Goal: Task Accomplishment & Management: Use online tool/utility

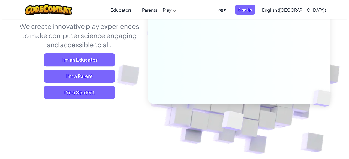
scroll to position [82, 0]
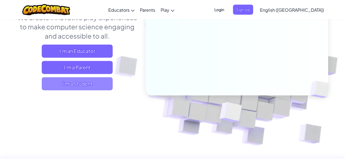
click at [92, 89] on span "I'm a Student" at bounding box center [77, 83] width 71 height 13
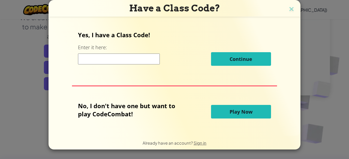
click at [241, 112] on span "Play Now" at bounding box center [240, 112] width 23 height 7
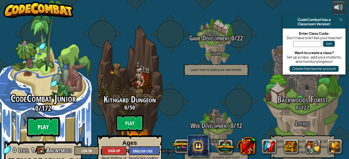
click at [41, 117] on btn "Play" at bounding box center [43, 127] width 33 height 20
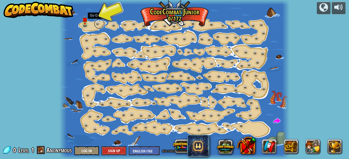
click at [94, 23] on link at bounding box center [99, 23] width 11 height 11
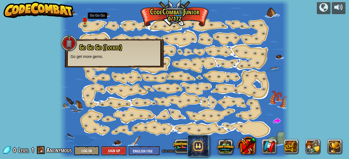
click at [92, 50] on span "Go Go Go (Locked)" at bounding box center [100, 47] width 43 height 9
click at [83, 24] on link at bounding box center [86, 24] width 11 height 11
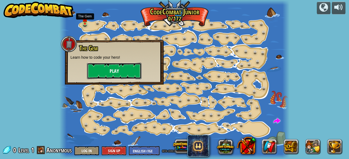
click at [112, 70] on button "Play" at bounding box center [114, 71] width 55 height 16
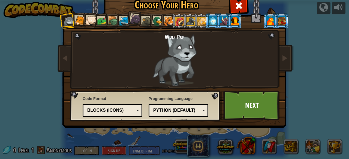
click at [76, 24] on div at bounding box center [80, 21] width 10 height 10
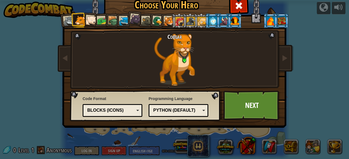
click at [64, 20] on div at bounding box center [68, 21] width 11 height 11
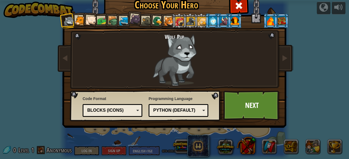
click at [200, 111] on div "Python (Default)" at bounding box center [178, 111] width 53 height 8
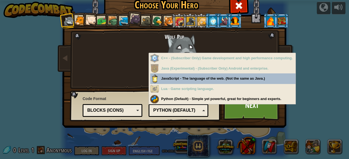
click at [128, 113] on div "Blocks (Icons)" at bounding box center [110, 111] width 47 height 6
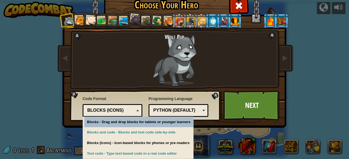
click at [128, 113] on div "Blocks (Icons)" at bounding box center [110, 111] width 47 height 6
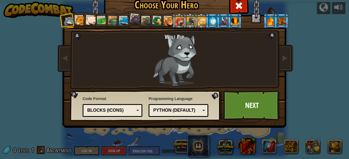
click at [75, 24] on div at bounding box center [80, 21] width 10 height 10
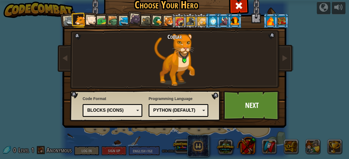
click at [86, 24] on div at bounding box center [91, 20] width 11 height 11
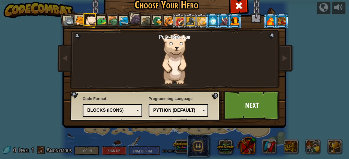
click at [101, 23] on div at bounding box center [102, 21] width 10 height 10
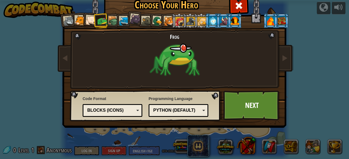
click at [110, 22] on div at bounding box center [113, 21] width 10 height 10
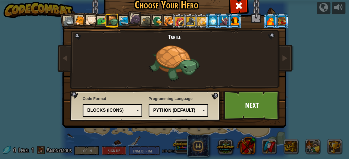
click at [123, 19] on div at bounding box center [124, 21] width 10 height 10
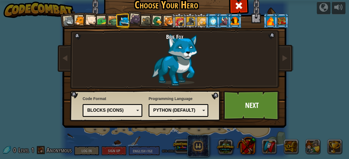
click at [110, 19] on div at bounding box center [113, 21] width 10 height 10
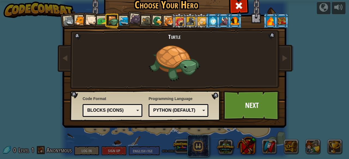
click at [97, 21] on div at bounding box center [102, 21] width 10 height 10
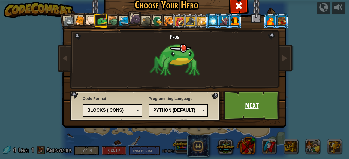
click at [237, 106] on link "Next" at bounding box center [251, 106] width 57 height 30
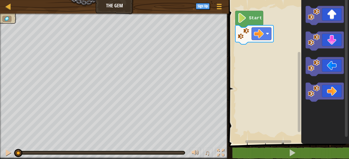
click at [253, 20] on text "Start" at bounding box center [255, 18] width 13 height 5
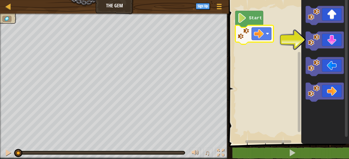
click at [276, 39] on rect "Blockly Workspace" at bounding box center [288, 70] width 122 height 147
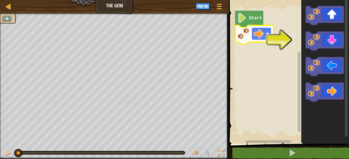
click at [264, 34] on rect "Blockly Workspace" at bounding box center [262, 34] width 20 height 13
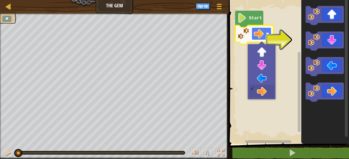
click at [264, 34] on rect "Blockly Workspace" at bounding box center [262, 34] width 20 height 13
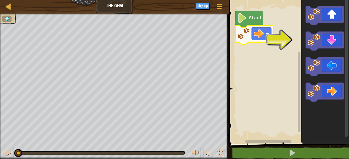
click at [295, 44] on rect "Blockly Workspace" at bounding box center [288, 70] width 122 height 147
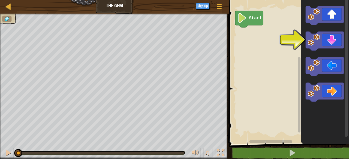
click at [329, 44] on div "Start" at bounding box center [288, 70] width 122 height 147
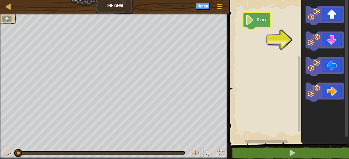
click at [251, 22] on image "Blockly Workspace" at bounding box center [249, 20] width 9 height 10
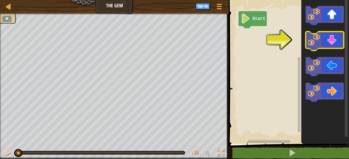
click at [327, 40] on icon "Blockly Workspace" at bounding box center [324, 41] width 38 height 19
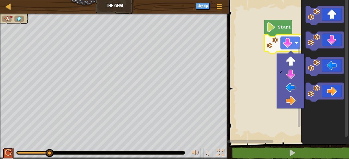
click at [5, 152] on div at bounding box center [8, 153] width 7 height 7
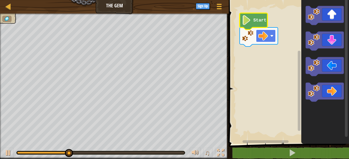
click at [272, 35] on image "Blockly Workspace" at bounding box center [271, 35] width 3 height 3
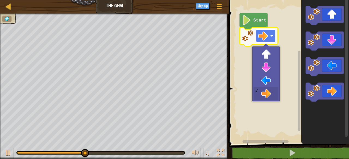
click at [271, 35] on image "Blockly Workspace" at bounding box center [271, 35] width 3 height 3
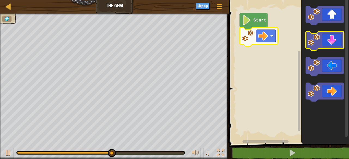
click at [334, 41] on icon "Blockly Workspace" at bounding box center [324, 41] width 38 height 19
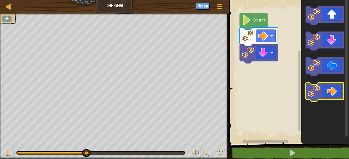
click at [338, 89] on icon "Blockly Workspace" at bounding box center [324, 92] width 38 height 19
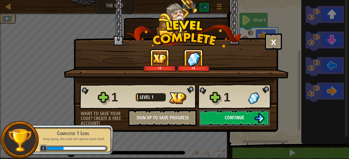
click at [235, 121] on span "Continue" at bounding box center [235, 117] width 20 height 7
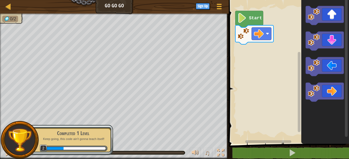
click at [55, 122] on div "Completed 1 Level Keep going, this code ain't gonna teach itself! 2" at bounding box center [70, 140] width 86 height 38
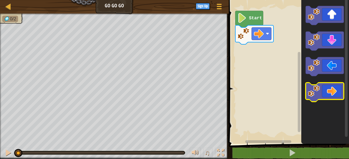
click at [331, 91] on icon "Blockly Workspace" at bounding box center [324, 92] width 38 height 19
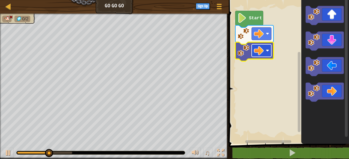
click at [260, 51] on image "Blockly Workspace" at bounding box center [259, 51] width 10 height 10
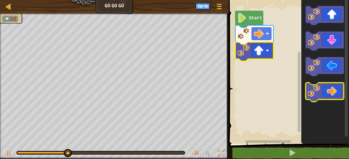
click at [339, 93] on icon "Blockly Workspace" at bounding box center [324, 92] width 38 height 19
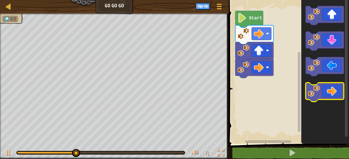
click at [338, 93] on icon "Blockly Workspace" at bounding box center [324, 92] width 38 height 19
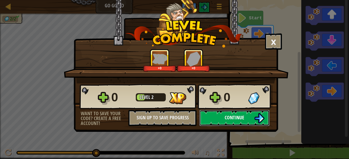
click at [246, 119] on button "Continue" at bounding box center [234, 118] width 70 height 16
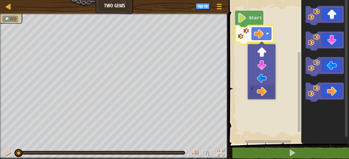
click at [248, 19] on icon "Blockly Workspace" at bounding box center [249, 19] width 28 height 17
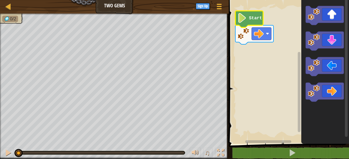
click at [248, 19] on icon "Blockly Workspace" at bounding box center [249, 19] width 28 height 17
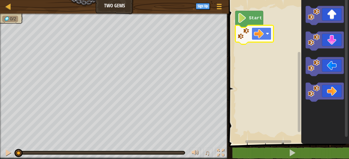
click at [264, 34] on rect "Blockly Workspace" at bounding box center [262, 34] width 20 height 13
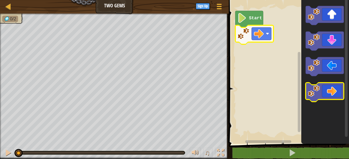
click at [334, 98] on icon "Blockly Workspace" at bounding box center [324, 92] width 38 height 19
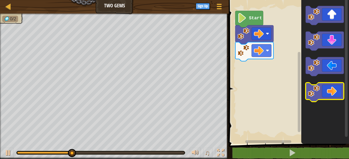
click at [332, 87] on icon "Blockly Workspace" at bounding box center [324, 92] width 38 height 19
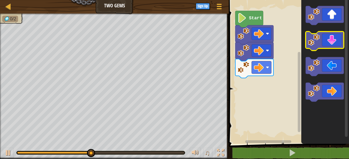
click at [335, 46] on icon "Blockly Workspace" at bounding box center [324, 41] width 38 height 19
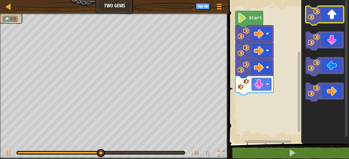
click at [332, 17] on icon "Blockly Workspace" at bounding box center [324, 15] width 38 height 19
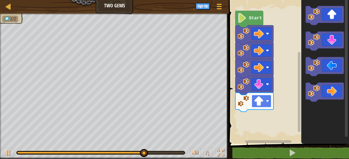
click at [259, 102] on image "Blockly Workspace" at bounding box center [259, 101] width 10 height 10
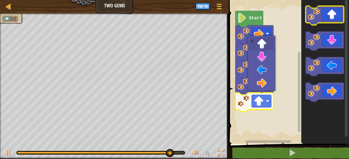
click at [329, 16] on icon "Blockly Workspace" at bounding box center [324, 15] width 38 height 19
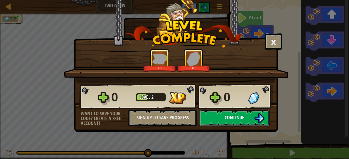
click at [249, 121] on button "Continue" at bounding box center [234, 118] width 70 height 16
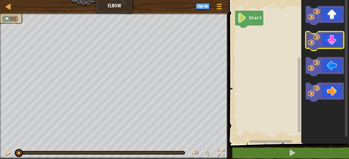
click at [332, 47] on icon "Blockly Workspace" at bounding box center [324, 41] width 38 height 19
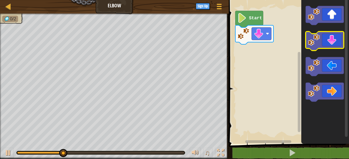
click at [332, 41] on icon "Blockly Workspace" at bounding box center [324, 41] width 38 height 19
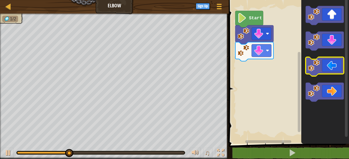
click at [329, 68] on icon "Blockly Workspace" at bounding box center [324, 66] width 38 height 19
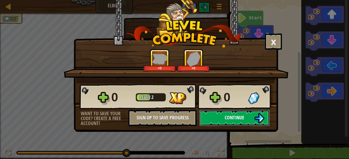
click at [240, 116] on span "Continue" at bounding box center [235, 117] width 20 height 7
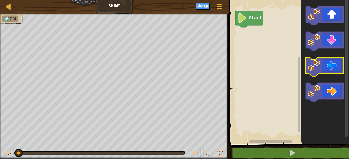
click at [332, 67] on icon "Blockly Workspace" at bounding box center [324, 66] width 38 height 19
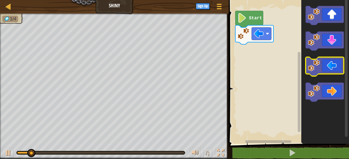
click at [332, 67] on icon "Blockly Workspace" at bounding box center [324, 66] width 38 height 19
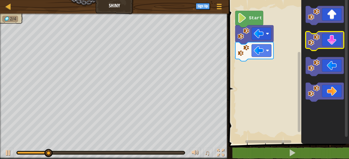
click at [335, 42] on icon "Blockly Workspace" at bounding box center [324, 41] width 38 height 19
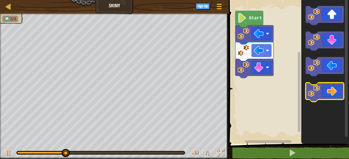
click at [334, 92] on icon "Blockly Workspace" at bounding box center [324, 92] width 38 height 19
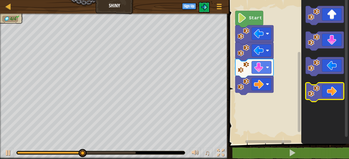
click at [334, 92] on icon "Blockly Workspace" at bounding box center [324, 92] width 38 height 19
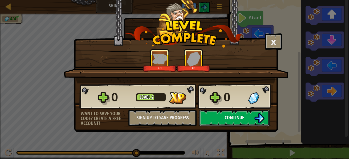
click at [249, 114] on button "Continue" at bounding box center [234, 118] width 70 height 16
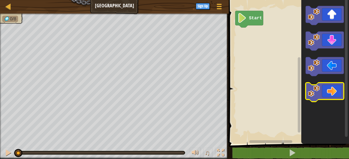
click at [334, 92] on icon "Blockly Workspace" at bounding box center [324, 92] width 38 height 19
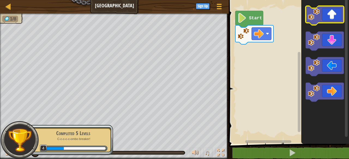
click at [330, 22] on icon "Blockly Workspace" at bounding box center [324, 15] width 38 height 19
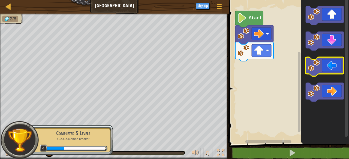
click at [330, 69] on icon "Blockly Workspace" at bounding box center [324, 66] width 38 height 19
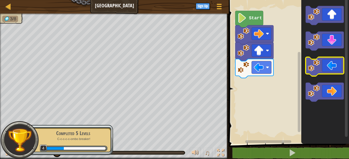
click at [330, 69] on icon "Blockly Workspace" at bounding box center [324, 66] width 38 height 19
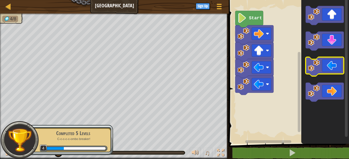
click at [330, 69] on icon "Blockly Workspace" at bounding box center [324, 66] width 38 height 19
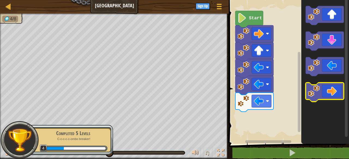
click at [338, 91] on icon "Blockly Workspace" at bounding box center [324, 92] width 38 height 19
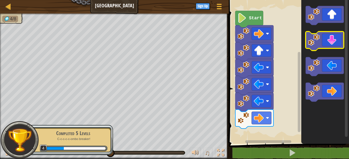
click at [336, 38] on icon "Blockly Workspace" at bounding box center [324, 41] width 38 height 19
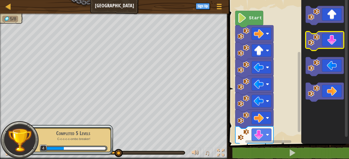
click at [336, 44] on icon "Blockly Workspace" at bounding box center [324, 41] width 38 height 19
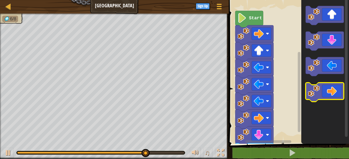
click at [330, 91] on icon "Blockly Workspace" at bounding box center [324, 92] width 38 height 19
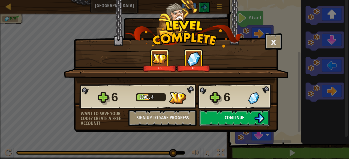
click at [256, 121] on img at bounding box center [259, 118] width 10 height 10
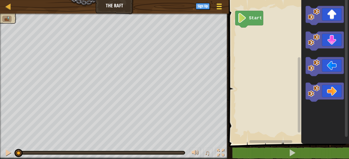
click at [218, 8] on span at bounding box center [219, 8] width 5 height 1
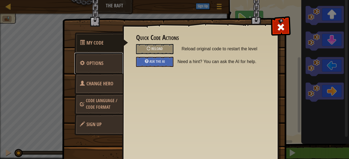
click at [98, 65] on span "Options" at bounding box center [94, 63] width 17 height 7
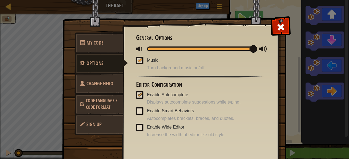
click at [89, 103] on span "Code Language / Code Format" at bounding box center [101, 104] width 31 height 13
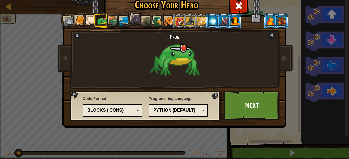
click at [201, 111] on div "Python (Default)" at bounding box center [178, 111] width 53 height 8
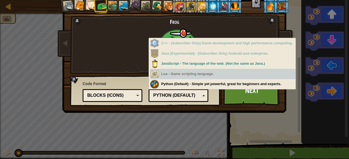
scroll to position [20, 0]
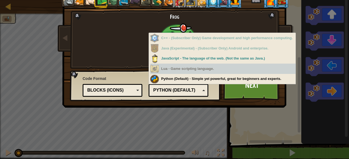
click at [134, 89] on div "Blocks (Icons)" at bounding box center [112, 90] width 53 height 8
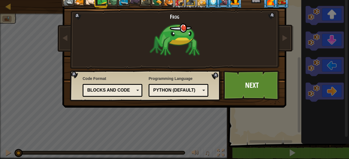
click at [198, 90] on div "Python (Default)" at bounding box center [178, 90] width 53 height 8
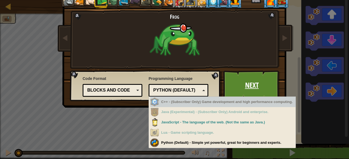
click at [262, 91] on link "Next" at bounding box center [251, 86] width 57 height 30
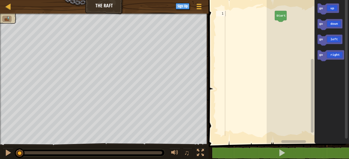
click at [280, 58] on rect "Blockly Workspace" at bounding box center [308, 70] width 82 height 147
click at [277, 14] on text "Start" at bounding box center [280, 16] width 9 height 4
click at [332, 10] on icon "Blockly Workspace" at bounding box center [327, 9] width 21 height 11
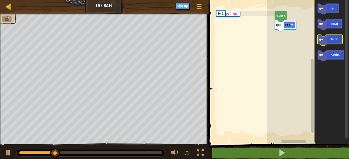
click at [335, 42] on icon "Blockly Workspace" at bounding box center [329, 40] width 25 height 11
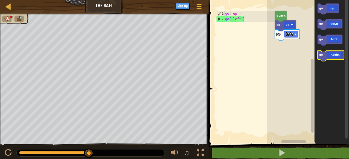
click at [335, 54] on icon "Blockly Workspace" at bounding box center [330, 55] width 26 height 11
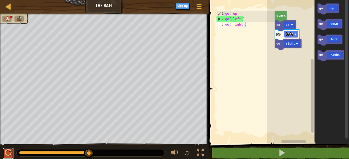
click at [7, 154] on div at bounding box center [8, 153] width 7 height 7
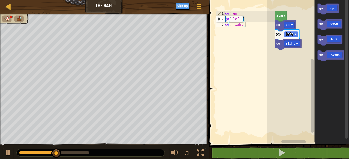
click at [293, 34] on rect "Blockly Workspace" at bounding box center [291, 34] width 14 height 6
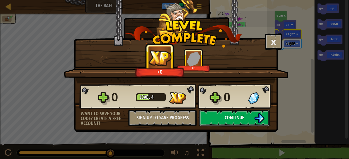
click at [240, 116] on span "Continue" at bounding box center [235, 117] width 20 height 7
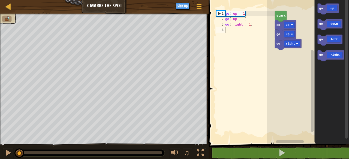
click at [279, 73] on rect "Blockly Workspace" at bounding box center [308, 70] width 82 height 147
click at [218, 14] on div "1" at bounding box center [220, 13] width 9 height 5
click at [220, 19] on div "2" at bounding box center [220, 18] width 9 height 5
click at [246, 25] on div "go ( 'up' , 1 ) go ( 'up' , 1 ) go ( 'right' , 1 )" at bounding box center [249, 79] width 51 height 136
click at [254, 25] on div "go ( 'up' , 1 ) go ( 'up' , 1 ) go ( 'right' , 1 )" at bounding box center [249, 79] width 51 height 136
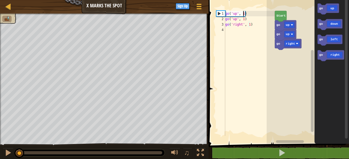
click at [244, 14] on div "go ( 'up' , 1 ) go ( 'up' , 1 ) go ( 'right' , 1 )" at bounding box center [249, 79] width 51 height 136
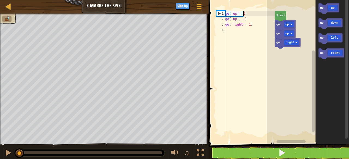
scroll to position [2, 1]
click at [250, 19] on div "go ( 'up' , 2 ) go ( 'up' , 1 ) go ( 'right' , 1 )" at bounding box center [249, 79] width 51 height 136
type textarea "g"
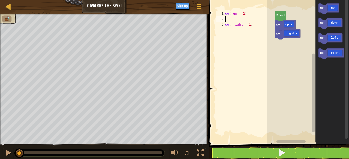
type textarea "go('up', 2)"
click at [249, 34] on div "go ( 'up' , 2 ) go ( 'right' , 1 )" at bounding box center [249, 79] width 51 height 136
click at [285, 77] on rect "Blockly Workspace" at bounding box center [308, 70] width 82 height 147
click at [246, 32] on div "go ( 'up' , 2 ) go ( 'right' , 1 )" at bounding box center [249, 79] width 51 height 136
click at [200, 7] on div at bounding box center [198, 6] width 7 height 8
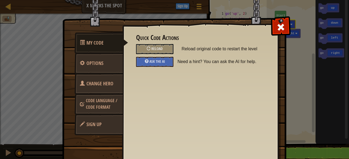
click at [101, 109] on span "Code Language / Code Format" at bounding box center [101, 104] width 31 height 13
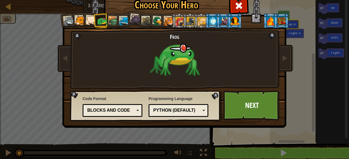
click at [111, 108] on div "Blocks and code" at bounding box center [110, 111] width 47 height 6
click at [128, 111] on div "Blocks and code" at bounding box center [110, 111] width 47 height 6
click at [266, 105] on link "Next" at bounding box center [251, 106] width 57 height 30
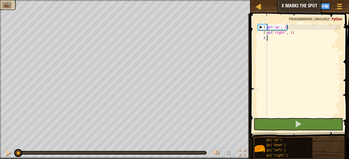
click at [287, 41] on div "go ( 'up' , 2 ) go ( 'right' , 1 )" at bounding box center [303, 77] width 75 height 104
click at [293, 37] on div "go ( 'up' , 2 ) go ( 'right' , 1 )" at bounding box center [303, 77] width 75 height 104
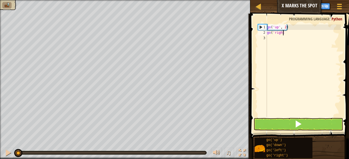
type textarea "g"
type textarea "go('"
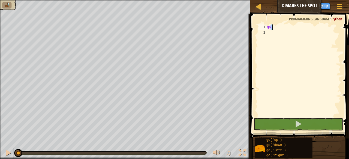
type textarea "go"
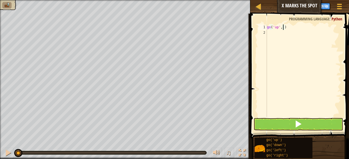
type textarea "go('up', 1)"
type textarea "go('"
type textarea "go('up', 1)"
click at [295, 128] on span at bounding box center [298, 124] width 8 height 8
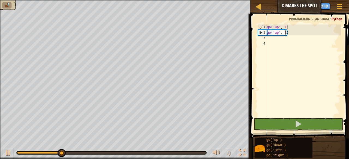
click at [279, 41] on div "go ( 'up' , 1 ) go ( 'up' , 1 )" at bounding box center [303, 77] width 75 height 104
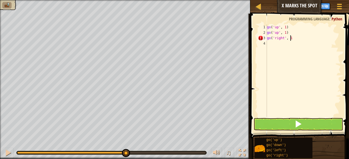
scroll to position [2, 2]
click at [305, 119] on button at bounding box center [297, 124] width 89 height 13
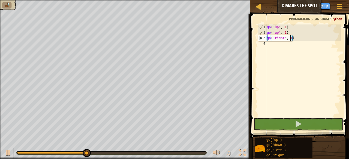
click at [290, 39] on div "go ( 'up' , 1 ) go ( 'up' , 1 ) go ( 'right' , 1 )" at bounding box center [303, 77] width 75 height 104
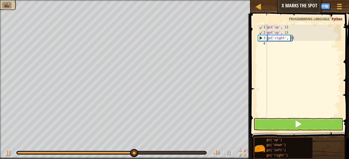
type textarea "go('right', 3)"
click at [310, 121] on button at bounding box center [297, 124] width 89 height 13
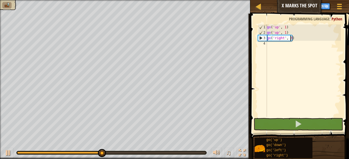
click at [300, 41] on div "go ( 'up' , 1 ) go ( 'up' , 1 ) go ( 'right' , 3 )" at bounding box center [303, 77] width 75 height 104
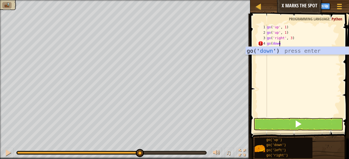
scroll to position [2, 1]
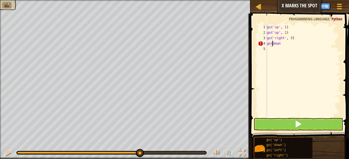
type textarea "go('down"
type textarea "go('down', 2)"
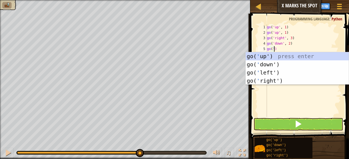
scroll to position [2, 1]
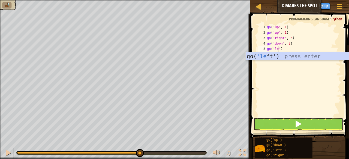
type textarea "go('left')"
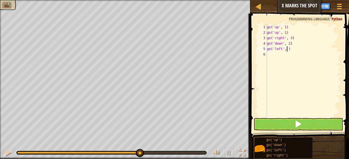
scroll to position [2, 2]
type textarea "go('left', 1)"
click at [299, 124] on span at bounding box center [298, 124] width 8 height 8
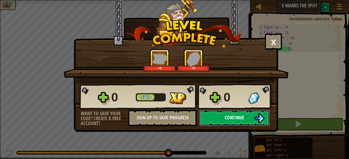
click at [246, 123] on button "Continue" at bounding box center [234, 118] width 70 height 16
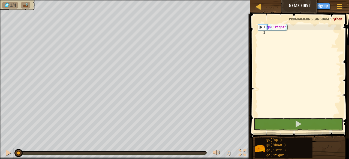
click at [285, 28] on div "go ( 'right' )" at bounding box center [303, 77] width 75 height 104
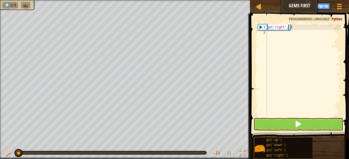
type textarea "go('right', 2)"
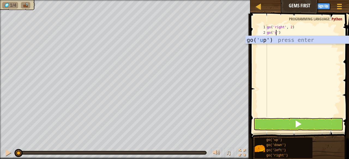
scroll to position [2, 1]
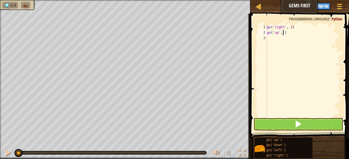
type textarea "go('up', 1)"
drag, startPoint x: 299, startPoint y: 126, endPoint x: 299, endPoint y: 120, distance: 5.5
click at [299, 123] on span at bounding box center [298, 124] width 8 height 8
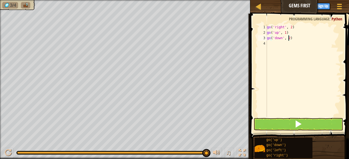
type textarea "go('down', 2)"
click at [301, 121] on span at bounding box center [298, 124] width 8 height 8
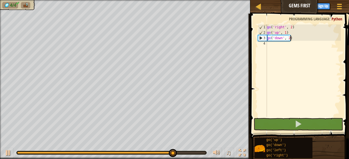
click at [301, 40] on div "go ( 'right' , 2 ) go ( 'up' , 1 ) go ( 'down' , 2 )" at bounding box center [303, 77] width 75 height 104
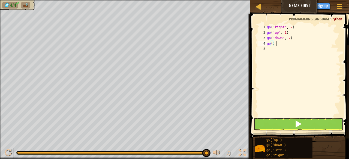
scroll to position [2, 1]
type textarea "go()'up'"
type textarea "go('up', 1)"
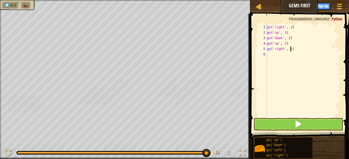
type textarea "go('right', 1)"
click at [311, 120] on button at bounding box center [297, 124] width 89 height 13
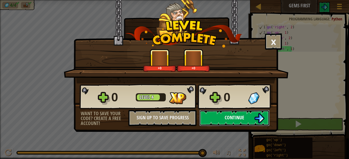
click at [235, 113] on button "Continue" at bounding box center [234, 118] width 70 height 16
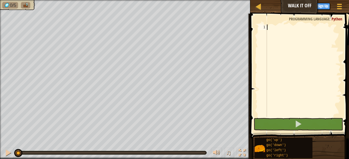
drag, startPoint x: 275, startPoint y: 28, endPoint x: 276, endPoint y: 23, distance: 5.0
click at [276, 26] on div at bounding box center [303, 77] width 75 height 104
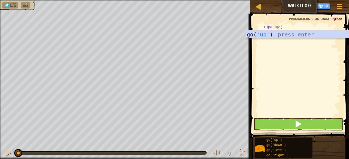
scroll to position [2, 1]
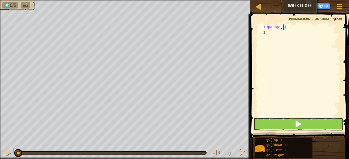
type textarea "go('up', 2)"
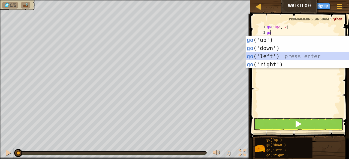
click at [284, 25] on div "go ( 'up' , 2 ) go" at bounding box center [303, 77] width 75 height 104
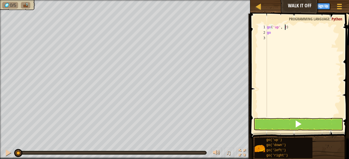
scroll to position [2, 1]
click at [283, 30] on div "go ( 'up' , 3 ) go" at bounding box center [303, 77] width 75 height 104
type textarea "go('right', 4)"
type textarea "go('down', 3)"
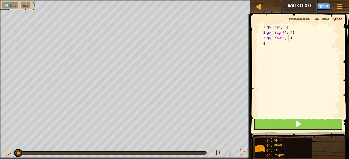
click at [299, 126] on span at bounding box center [298, 124] width 8 height 8
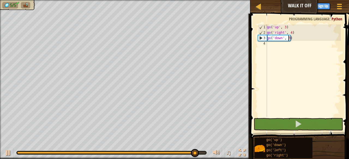
click at [294, 36] on div "go ( 'up' , 3 ) go ( 'right' , 4 ) go ( 'down' , 3 )" at bounding box center [303, 77] width 75 height 104
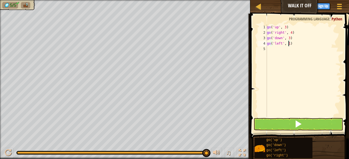
type textarea "go('left', 1)"
click at [319, 124] on button at bounding box center [297, 124] width 89 height 13
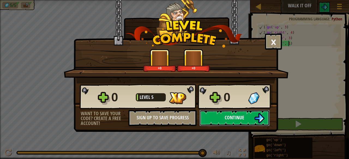
click at [226, 114] on button "Continue" at bounding box center [234, 118] width 70 height 16
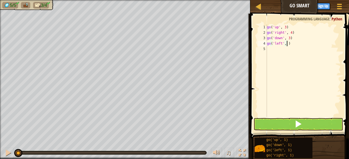
scroll to position [2, 2]
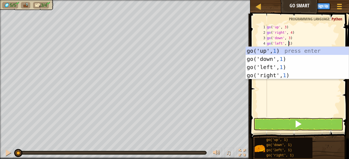
type textarea "go('left', 1)"
click at [320, 123] on button at bounding box center [297, 124] width 89 height 13
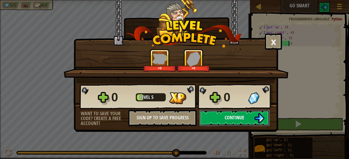
click at [257, 125] on button "Continue" at bounding box center [234, 118] width 70 height 16
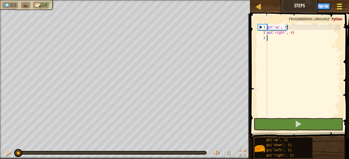
click at [342, 6] on span at bounding box center [339, 6] width 5 height 1
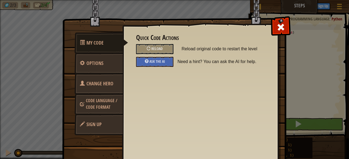
click at [108, 84] on span "Change Hero" at bounding box center [99, 83] width 27 height 7
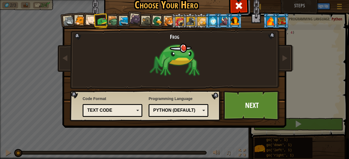
click at [68, 19] on div at bounding box center [68, 21] width 11 height 11
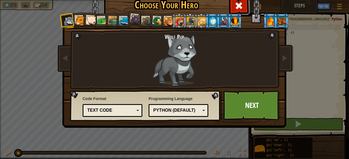
click at [231, 18] on div at bounding box center [235, 20] width 8 height 9
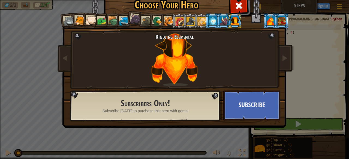
click at [200, 21] on div at bounding box center [201, 21] width 9 height 9
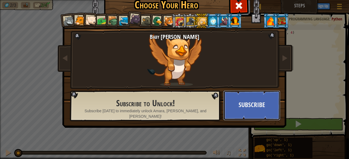
drag, startPoint x: 256, startPoint y: 104, endPoint x: 171, endPoint y: 25, distance: 116.7
click at [167, 23] on div at bounding box center [169, 21] width 10 height 10
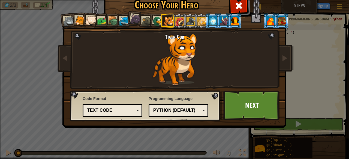
click at [152, 19] on div at bounding box center [157, 21] width 11 height 11
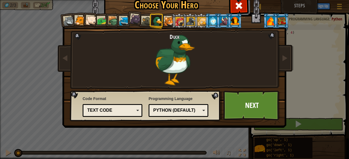
click at [122, 18] on div at bounding box center [124, 21] width 10 height 10
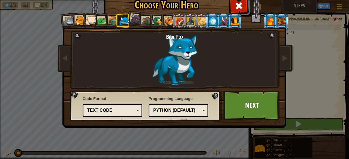
click at [108, 20] on div at bounding box center [113, 21] width 10 height 10
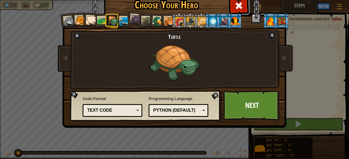
click at [87, 18] on div at bounding box center [91, 20] width 11 height 11
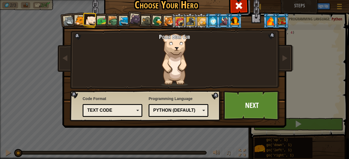
click at [80, 19] on div at bounding box center [80, 21] width 10 height 10
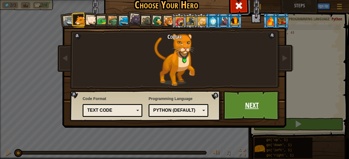
click at [251, 103] on link "Next" at bounding box center [251, 106] width 57 height 30
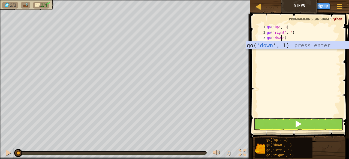
scroll to position [2, 1]
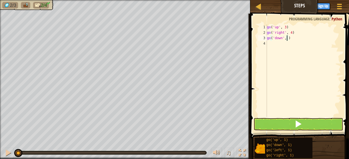
type textarea "go('down', 3)"
type textarea "go('left', 2)"
click at [322, 120] on button at bounding box center [297, 124] width 89 height 13
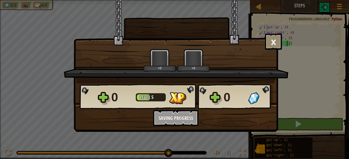
scroll to position [2, 2]
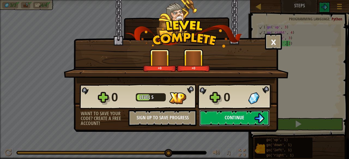
click at [232, 120] on span "Continue" at bounding box center [235, 117] width 20 height 7
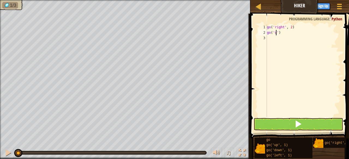
scroll to position [2, 1]
type textarea "go('up', 3)"
type textarea "go('right', 2)"
click at [288, 123] on button at bounding box center [297, 124] width 89 height 13
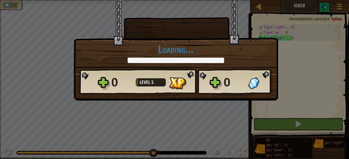
click at [244, 60] on div "Loading..." at bounding box center [175, 54] width 193 height 20
click at [307, 68] on div "× How fun was this level? Loading... Reticulating Splines... Loading... 0 Level…" at bounding box center [174, 79] width 349 height 159
click at [218, 76] on div "0 Level 5 0" at bounding box center [175, 82] width 193 height 26
drag, startPoint x: 119, startPoint y: 93, endPoint x: 154, endPoint y: 83, distance: 36.6
click at [119, 93] on div "0 Level 5 0" at bounding box center [175, 82] width 193 height 26
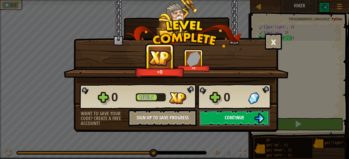
click at [226, 116] on span "Continue" at bounding box center [235, 117] width 20 height 7
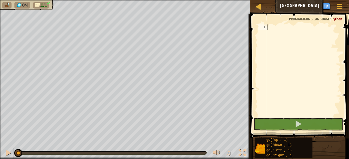
click at [277, 34] on div at bounding box center [303, 77] width 75 height 104
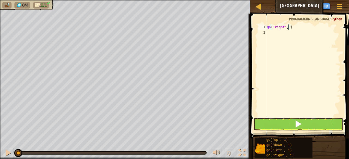
scroll to position [2, 2]
click at [278, 125] on button at bounding box center [297, 124] width 89 height 13
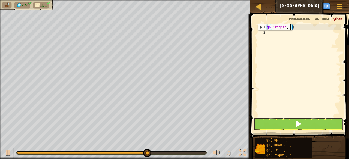
type textarea "go('right', 5)"
click at [320, 122] on button at bounding box center [297, 124] width 89 height 13
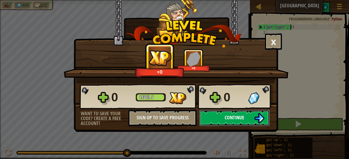
click at [231, 116] on span "Continue" at bounding box center [235, 117] width 20 height 7
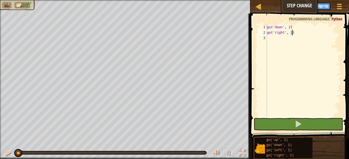
click at [290, 34] on div "go ( 'down' , 2 ) go ( 'right' , 2 )" at bounding box center [303, 77] width 75 height 104
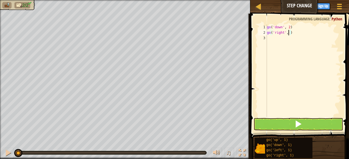
scroll to position [2, 2]
click at [308, 128] on button at bounding box center [297, 124] width 89 height 13
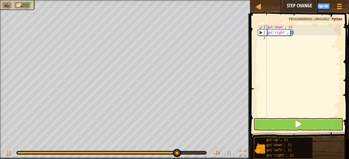
type textarea "go('right', 5)"
click at [319, 125] on button at bounding box center [297, 124] width 89 height 13
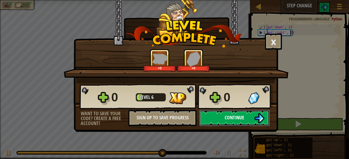
click at [255, 116] on img at bounding box center [259, 118] width 10 height 10
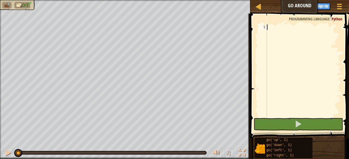
click at [284, 30] on div at bounding box center [303, 77] width 75 height 104
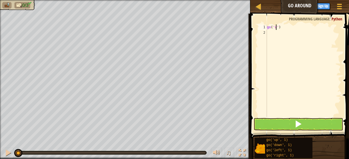
scroll to position [2, 1]
type textarea "go('up, 2')"
type textarea "go('up', 2)"
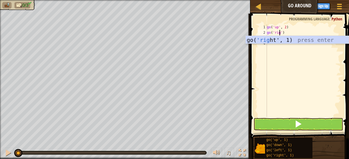
scroll to position [2, 1]
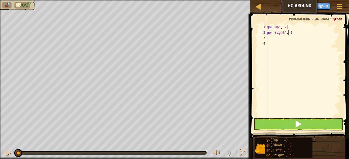
type textarea "go('right', 3)"
type textarea "go('down', 2)"
click at [290, 124] on button at bounding box center [297, 124] width 89 height 13
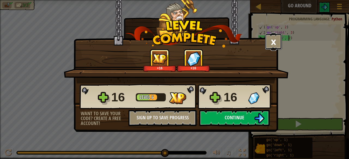
click at [270, 44] on button "×" at bounding box center [273, 42] width 17 height 16
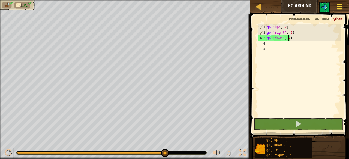
click at [337, 7] on div at bounding box center [338, 6] width 7 height 8
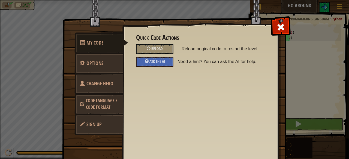
click at [281, 28] on span at bounding box center [280, 27] width 9 height 9
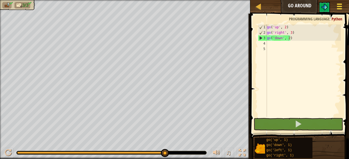
click at [336, 7] on div at bounding box center [338, 6] width 7 height 8
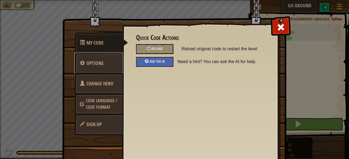
click at [106, 63] on link "Options" at bounding box center [98, 63] width 49 height 21
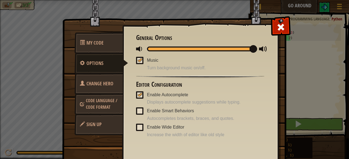
click at [136, 62] on span at bounding box center [139, 60] width 7 height 7
click at [0, 0] on input "Music" at bounding box center [0, 0] width 0 height 0
drag, startPoint x: 178, startPoint y: 50, endPoint x: 123, endPoint y: 47, distance: 54.6
click at [114, 48] on div "My Code Options Change Hero Code Language / Code Format Sign Up Quick Code Acti…" at bounding box center [174, 96] width 223 height 155
click at [280, 23] on span at bounding box center [280, 27] width 9 height 9
